Goal: Information Seeking & Learning: Find specific fact

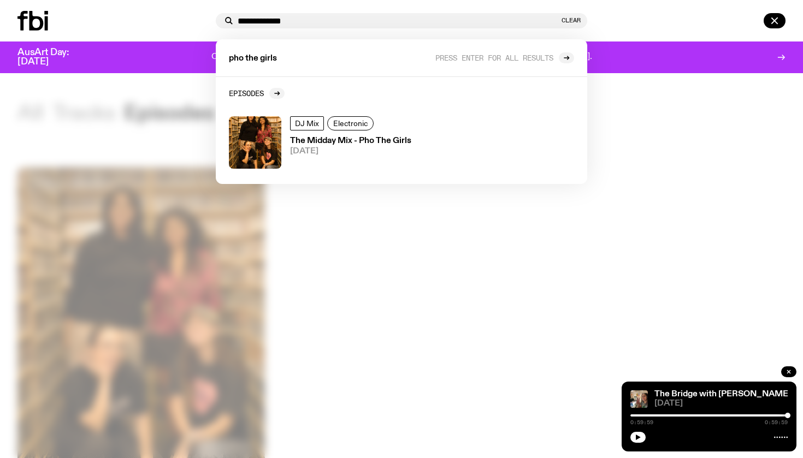
drag, startPoint x: 0, startPoint y: 0, endPoint x: 219, endPoint y: 20, distance: 219.9
click at [219, 20] on div "**********" at bounding box center [401, 20] width 371 height 15
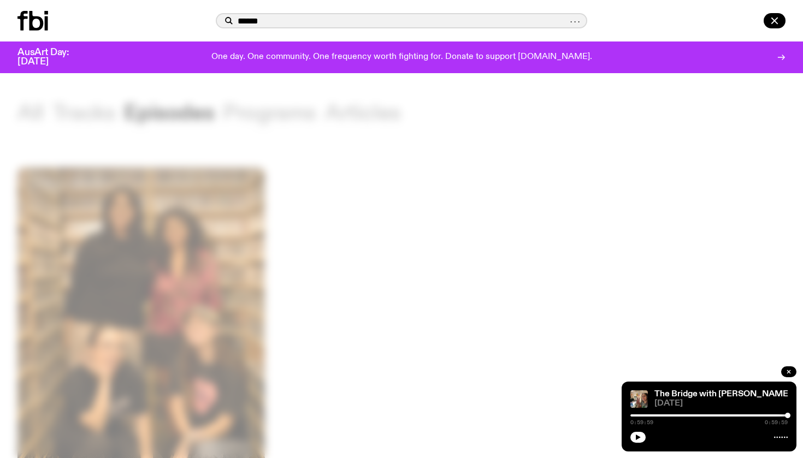
type input "******"
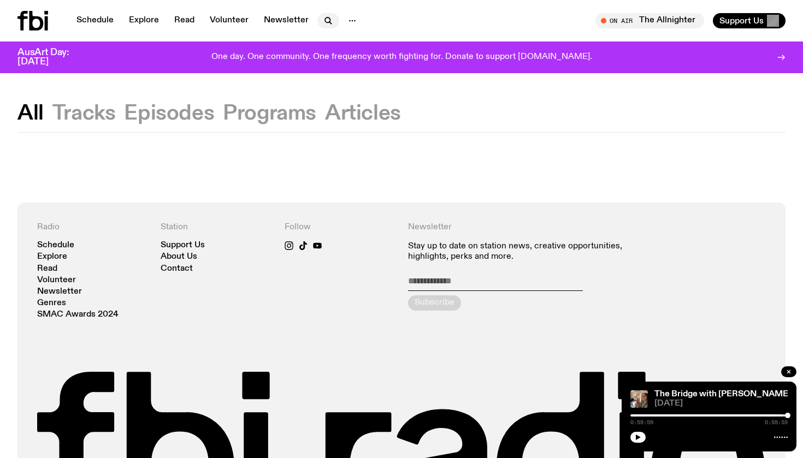
click at [325, 14] on button "button" at bounding box center [328, 20] width 22 height 15
click at [322, 23] on icon "button" at bounding box center [328, 20] width 13 height 13
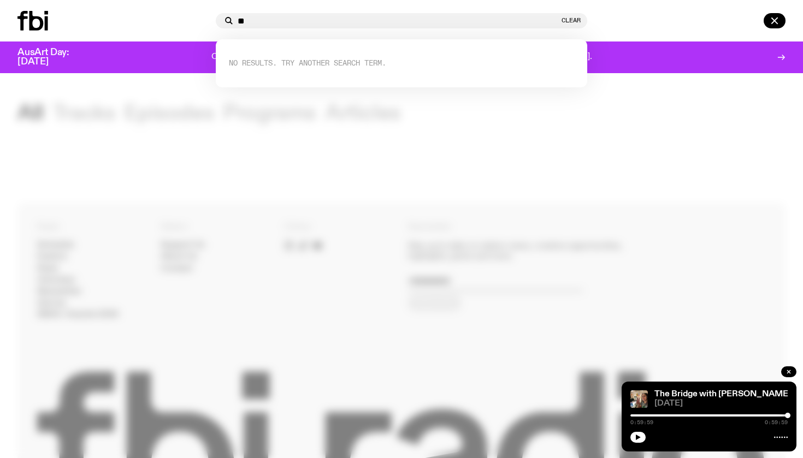
type input "*"
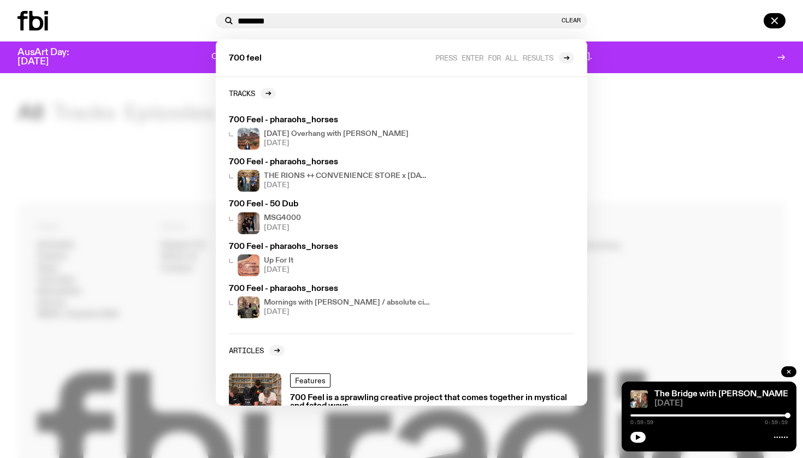
type input "********"
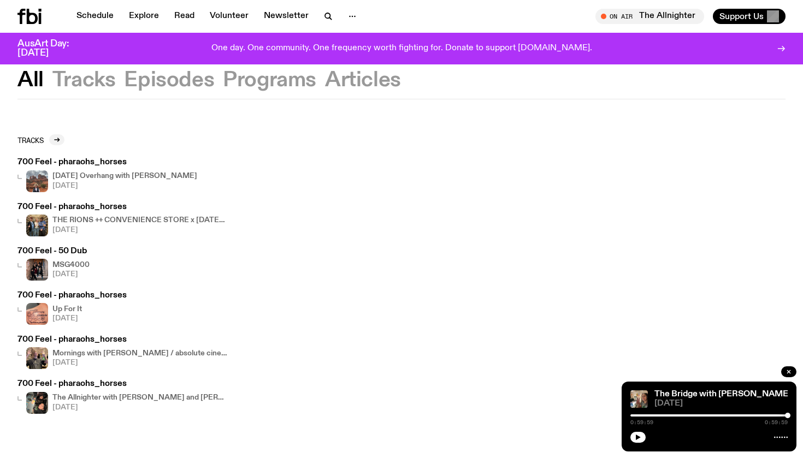
scroll to position [29, 0]
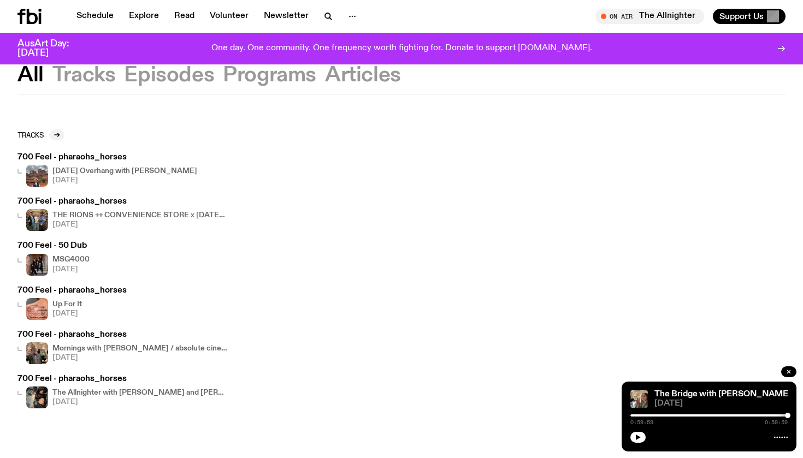
click at [83, 170] on h4 "[DATE] Overhang with [PERSON_NAME]" at bounding box center [124, 171] width 145 height 7
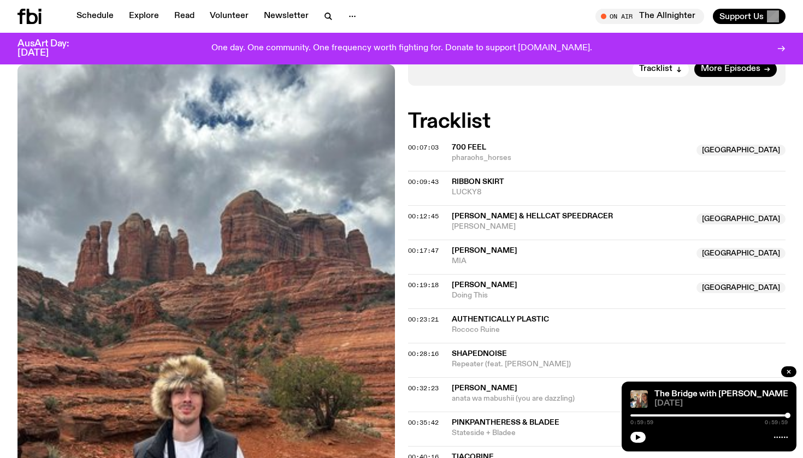
scroll to position [328, 0]
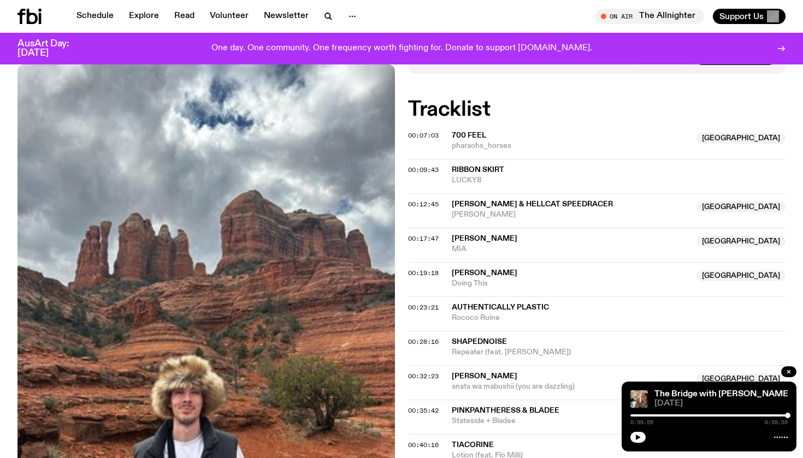
click at [458, 269] on span "[PERSON_NAME]" at bounding box center [485, 273] width 66 height 8
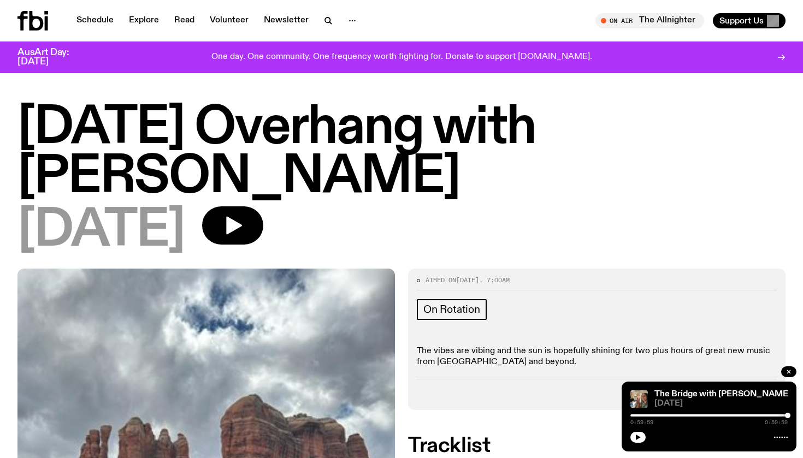
scroll to position [0, 0]
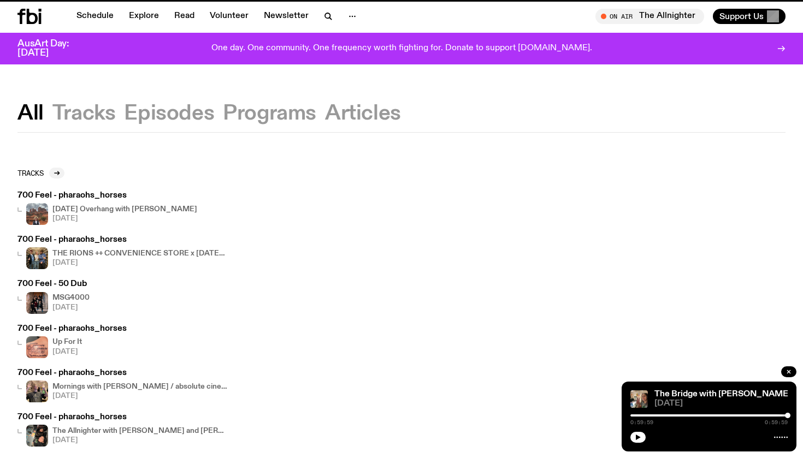
scroll to position [29, 0]
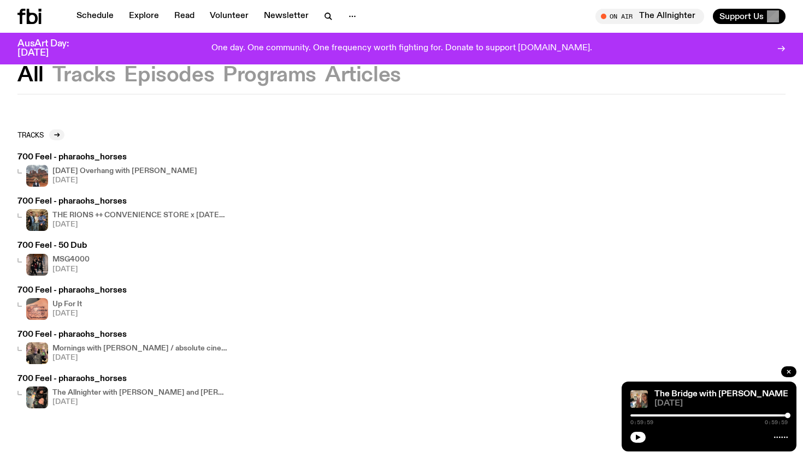
click at [76, 379] on h3 "700 Feel - pharaohs_horses" at bounding box center [122, 379] width 210 height 8
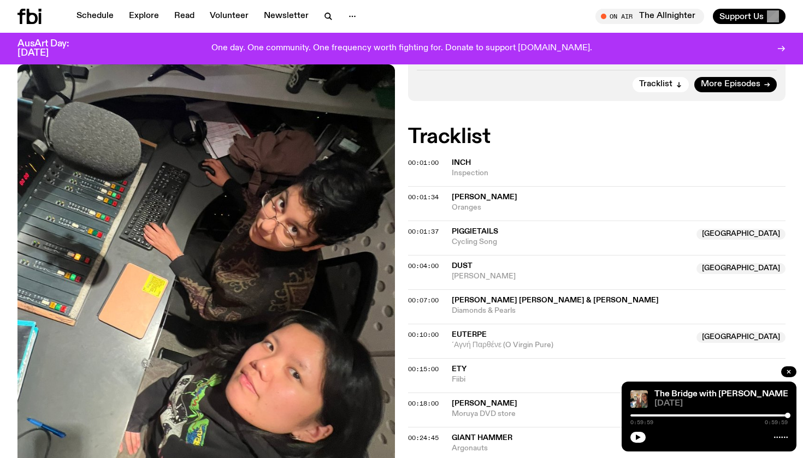
scroll to position [357, 0]
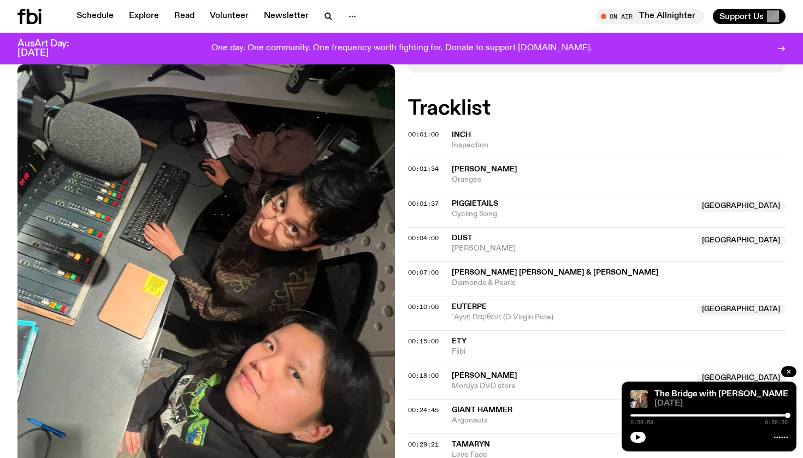
click at [459, 303] on span "Euterpe" at bounding box center [469, 307] width 35 height 8
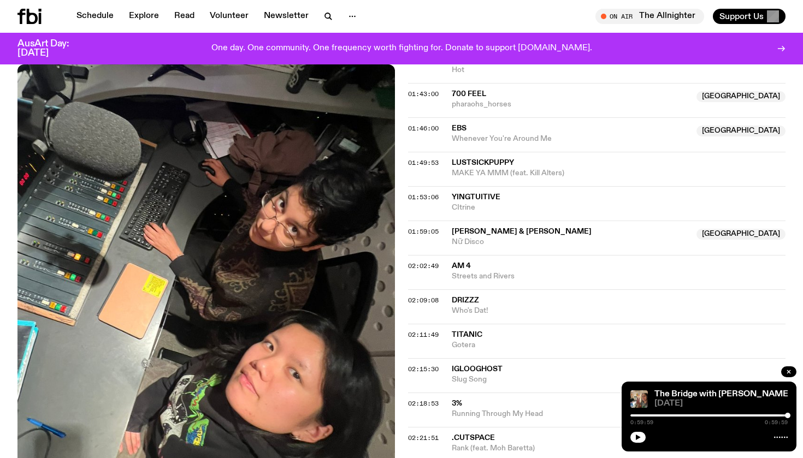
scroll to position [1225, 0]
click at [482, 227] on span "[PERSON_NAME] & [PERSON_NAME]" at bounding box center [522, 231] width 140 height 8
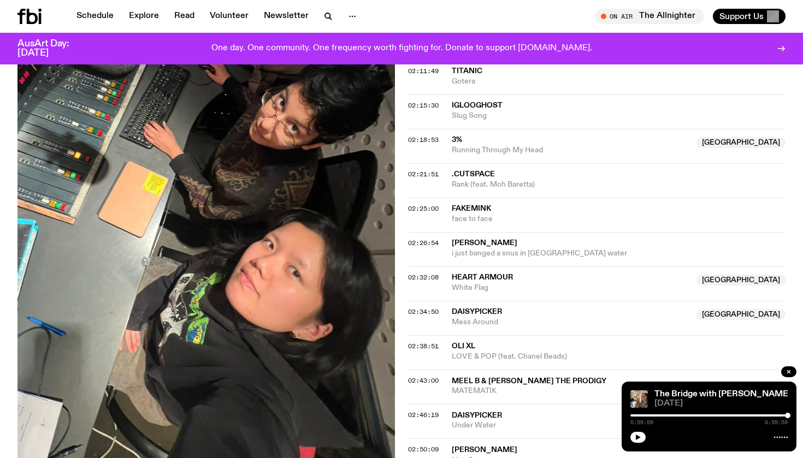
scroll to position [1494, 0]
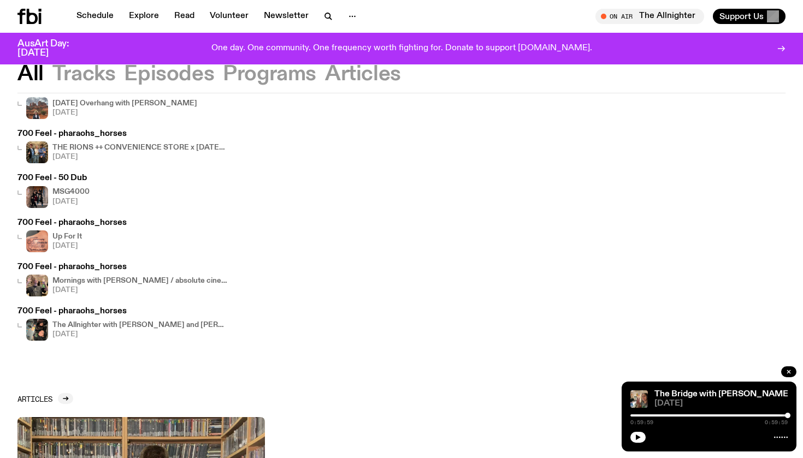
scroll to position [94, 0]
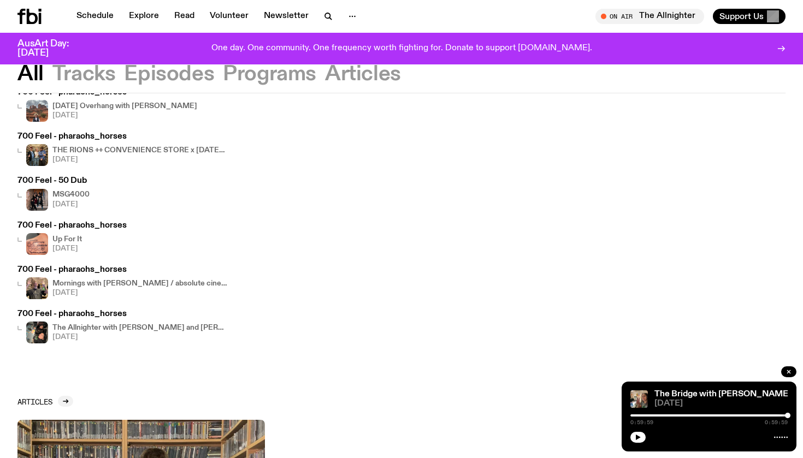
click at [73, 238] on h4 "Up For It" at bounding box center [66, 239] width 29 height 7
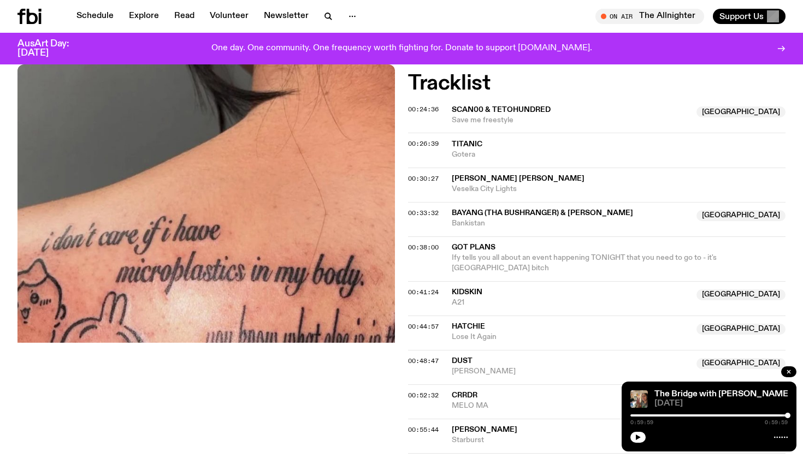
scroll to position [413, 0]
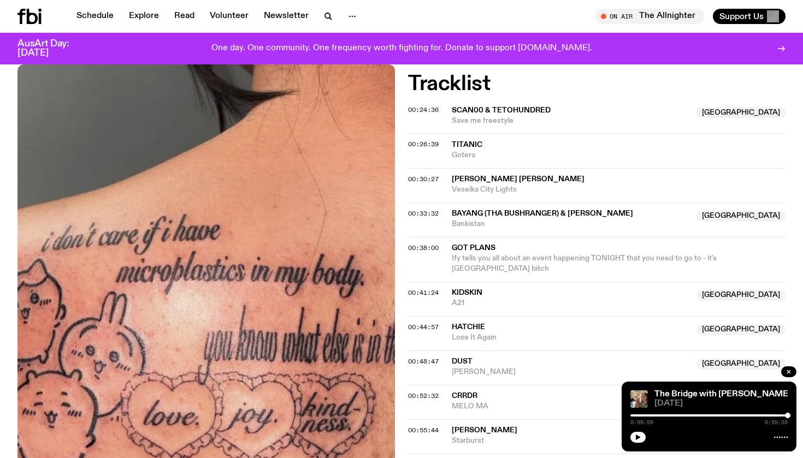
click at [464, 289] on span "Kidskin" at bounding box center [467, 293] width 31 height 8
click at [477, 179] on span "[PERSON_NAME] [PERSON_NAME]" at bounding box center [518, 179] width 133 height 8
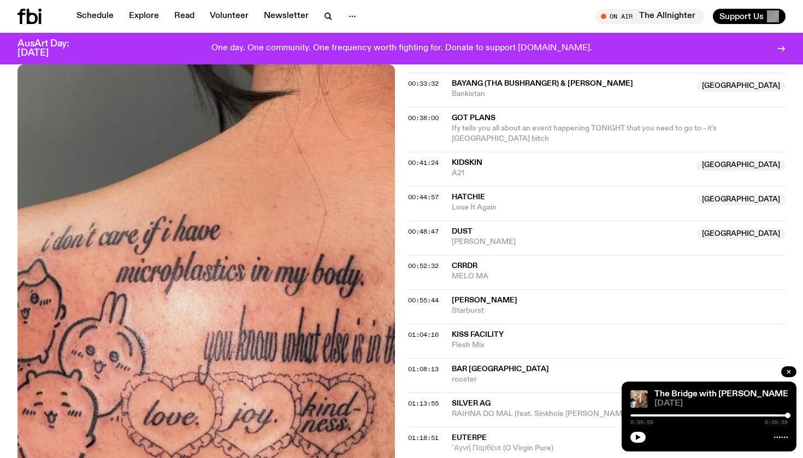
scroll to position [545, 0]
click at [459, 236] on span "[PERSON_NAME]" at bounding box center [571, 241] width 238 height 10
